Goal: Task Accomplishment & Management: Use online tool/utility

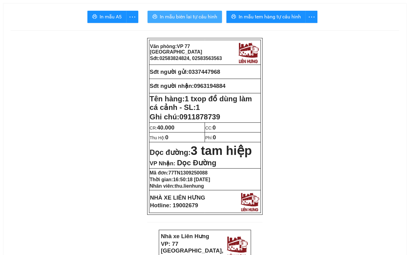
click at [189, 16] on span "In mẫu biên lai tự cấu hình" at bounding box center [188, 17] width 57 height 8
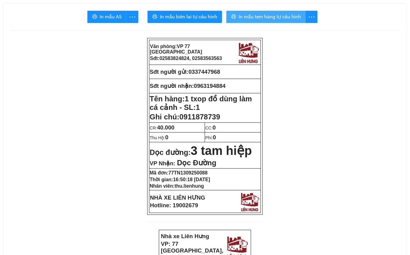
click at [281, 19] on span "In mẫu tem hàng tự cấu hình" at bounding box center [270, 17] width 62 height 8
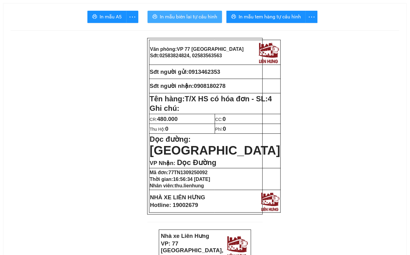
click at [199, 17] on span "In mẫu biên lai tự cấu hình" at bounding box center [188, 17] width 57 height 8
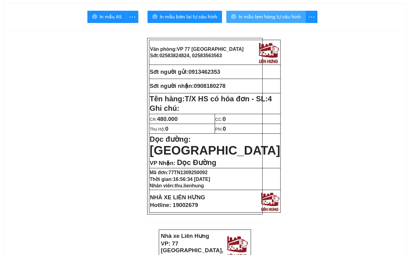
click at [283, 16] on span "In mẫu tem hàng tự cấu hình" at bounding box center [270, 17] width 62 height 8
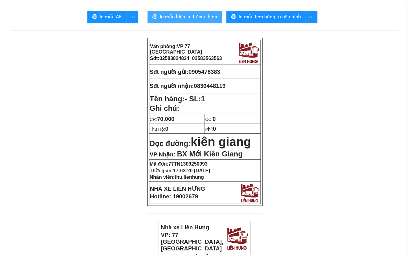
click at [192, 17] on span "In mẫu biên lai tự cấu hình" at bounding box center [188, 17] width 57 height 8
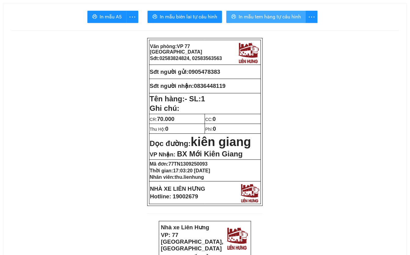
click at [257, 15] on span "In mẫu tem hàng tự cấu hình" at bounding box center [270, 17] width 62 height 8
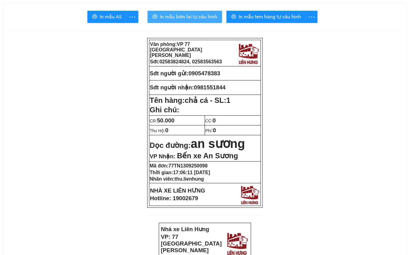
click at [178, 16] on span "In mẫu biên lai tự cấu hình" at bounding box center [188, 17] width 57 height 8
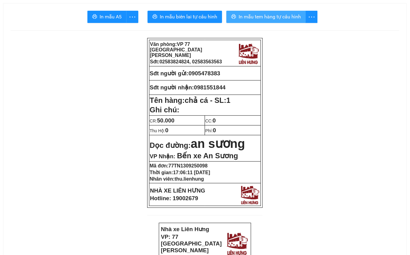
click at [291, 15] on span "In mẫu tem hàng tự cấu hình" at bounding box center [270, 17] width 62 height 8
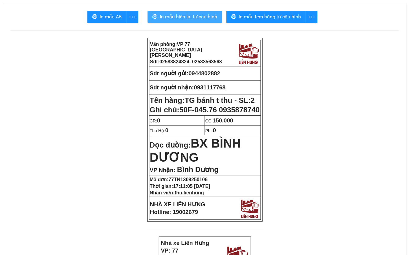
click at [196, 16] on span "In mẫu biên lai tự cấu hình" at bounding box center [188, 17] width 57 height 8
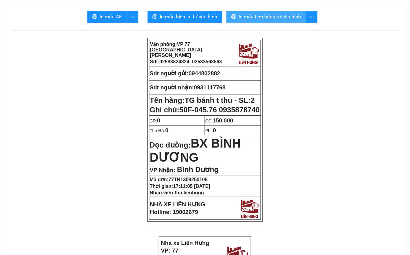
click at [282, 17] on span "In mẫu tem hàng tự cấu hình" at bounding box center [270, 17] width 62 height 8
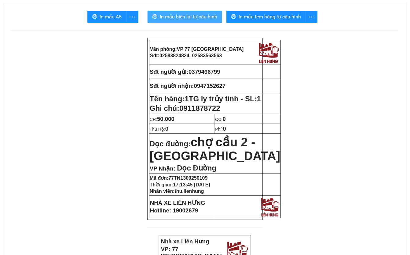
click at [183, 15] on span "In mẫu biên lai tự cấu hình" at bounding box center [188, 17] width 57 height 8
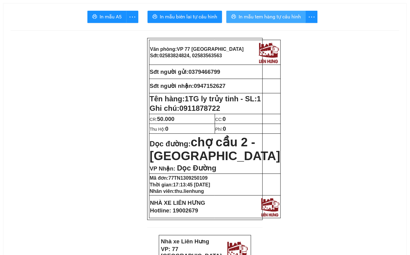
click at [296, 19] on span "In mẫu tem hàng tự cấu hình" at bounding box center [270, 17] width 62 height 8
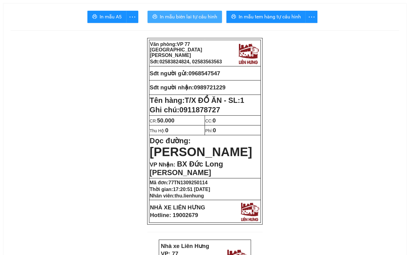
click at [186, 18] on span "In mẫu biên lai tự cấu hình" at bounding box center [188, 17] width 57 height 8
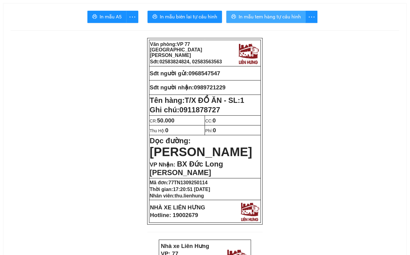
click at [295, 17] on span "In mẫu tem hàng tự cấu hình" at bounding box center [270, 17] width 62 height 8
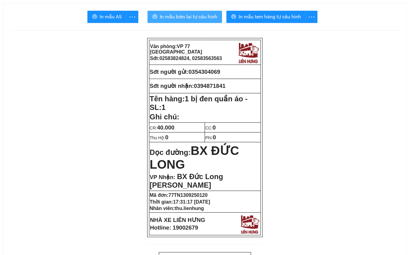
click at [186, 14] on span "In mẫu biên lai tự cấu hình" at bounding box center [188, 17] width 57 height 8
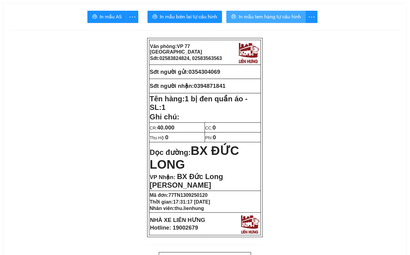
click at [300, 20] on span "In mẫu tem hàng tự cấu hình" at bounding box center [270, 17] width 62 height 8
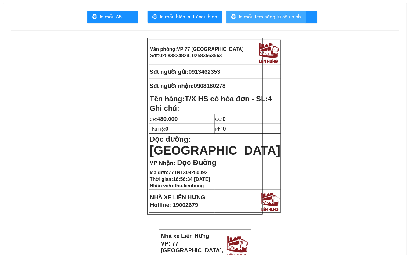
click at [270, 16] on span "In mẫu tem hàng tự cấu hình" at bounding box center [270, 17] width 62 height 8
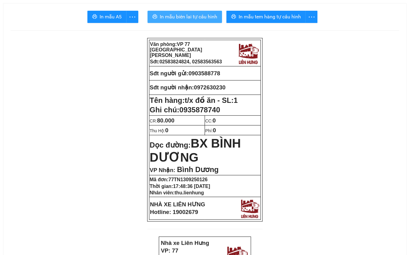
click at [174, 15] on span "In mẫu biên lai tự cấu hình" at bounding box center [188, 17] width 57 height 8
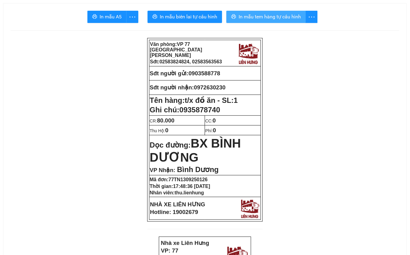
click at [270, 19] on span "In mẫu tem hàng tự cấu hình" at bounding box center [270, 17] width 62 height 8
click at [277, 15] on span "In mẫu tem hàng tự cấu hình" at bounding box center [270, 17] width 62 height 8
